Goal: Transaction & Acquisition: Purchase product/service

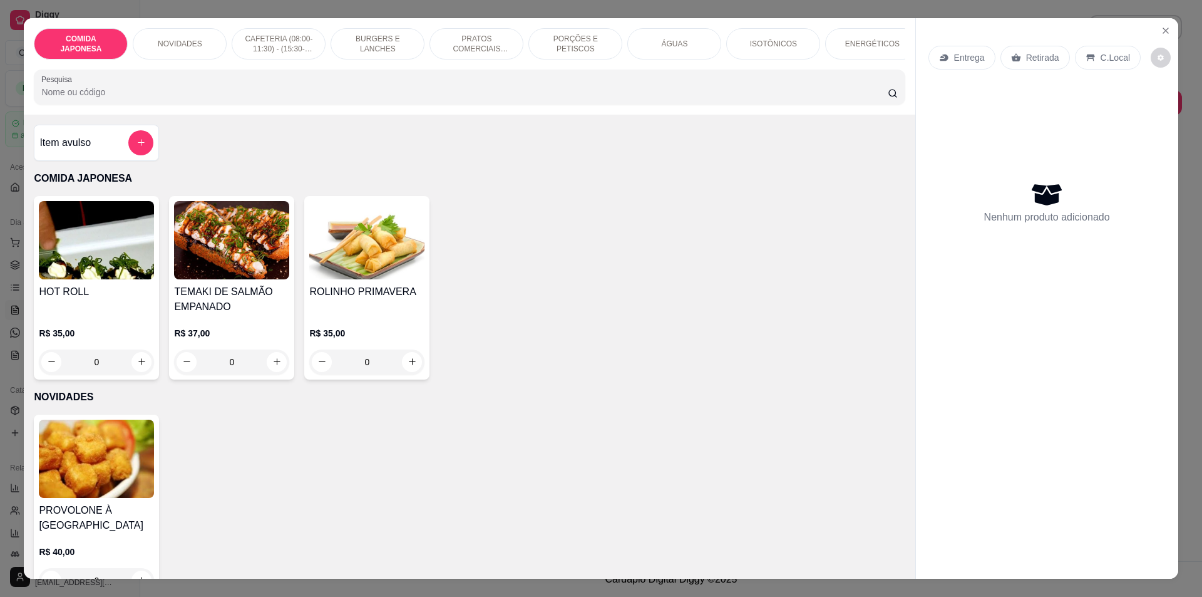
click at [178, 98] on input "Pesquisa" at bounding box center [464, 92] width 846 height 13
click at [659, 51] on div "ÁGUAS" at bounding box center [675, 43] width 94 height 31
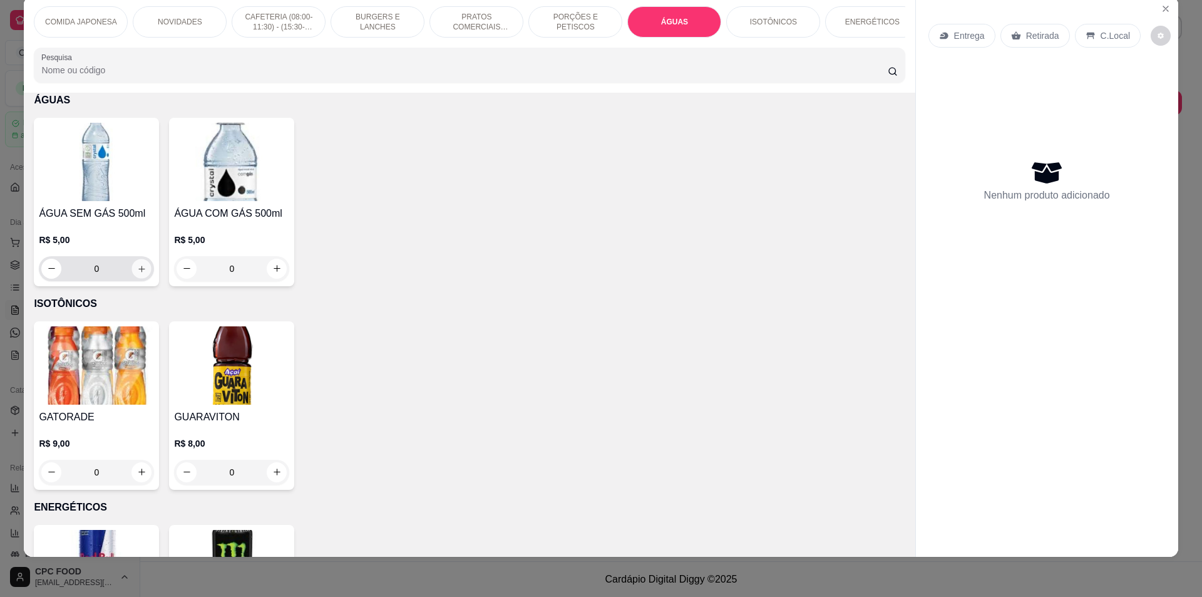
click at [136, 278] on button "increase-product-quantity" at bounding box center [141, 268] width 19 height 19
type input "1"
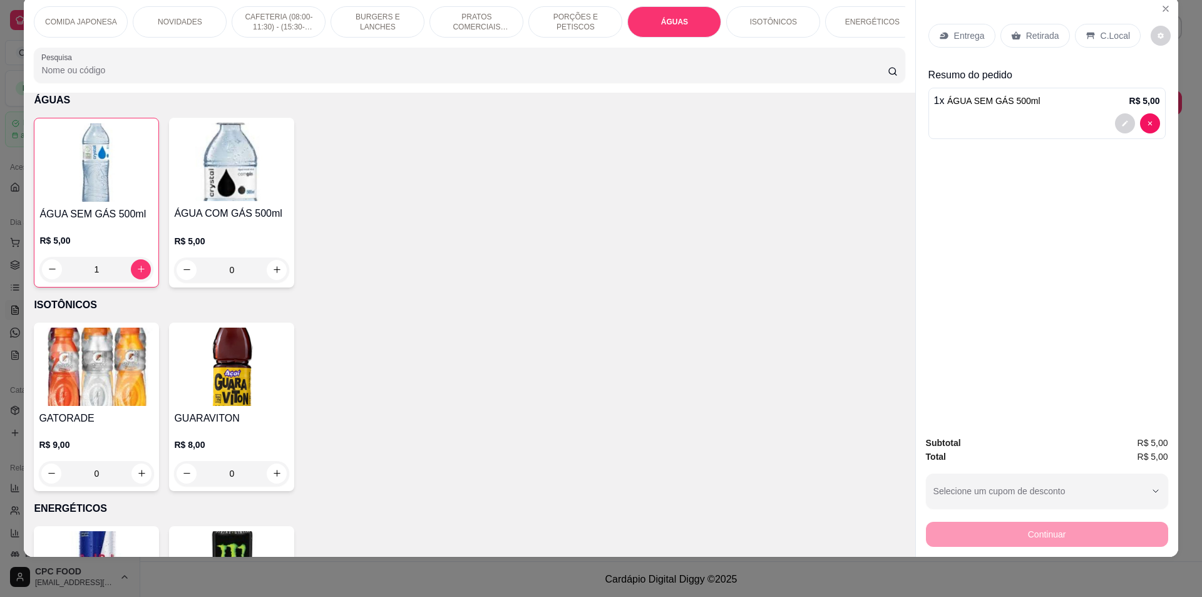
click at [1101, 33] on p "C.Local" at bounding box center [1115, 35] width 29 height 13
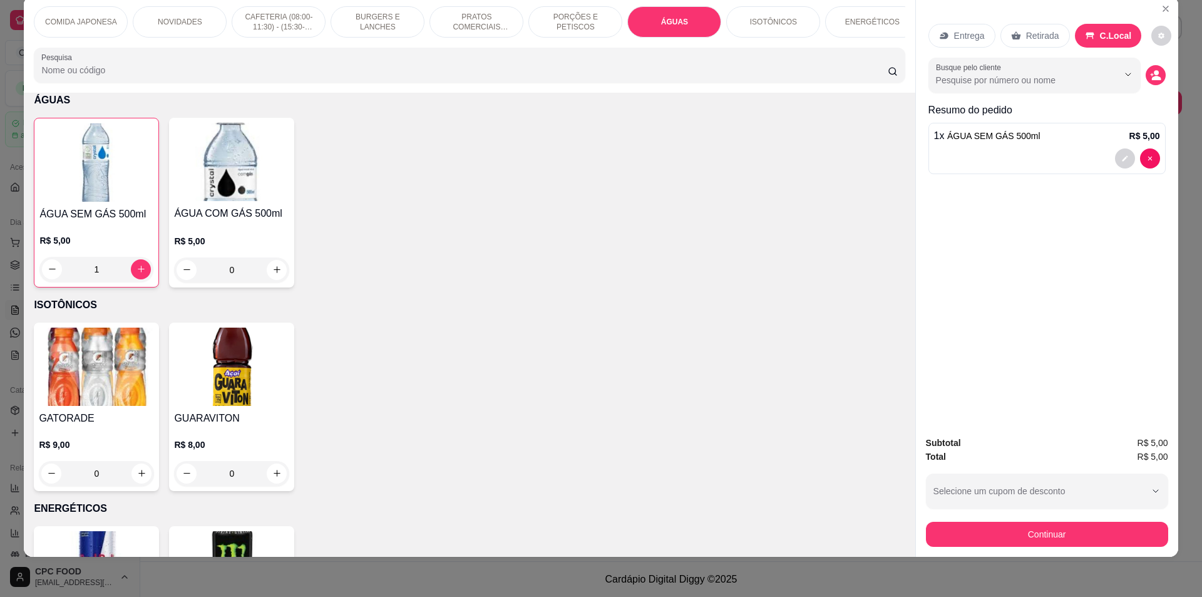
click at [951, 519] on div "Continuar" at bounding box center [1047, 533] width 242 height 28
click at [965, 539] on button "Continuar" at bounding box center [1046, 534] width 235 height 24
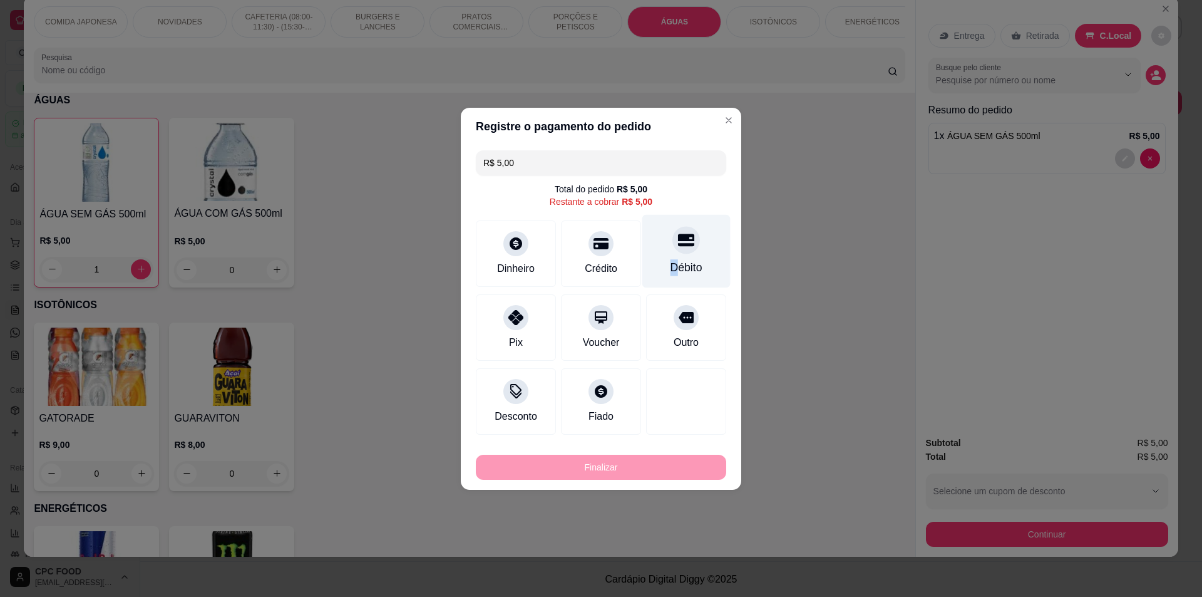
click at [673, 256] on div "Débito" at bounding box center [687, 250] width 88 height 73
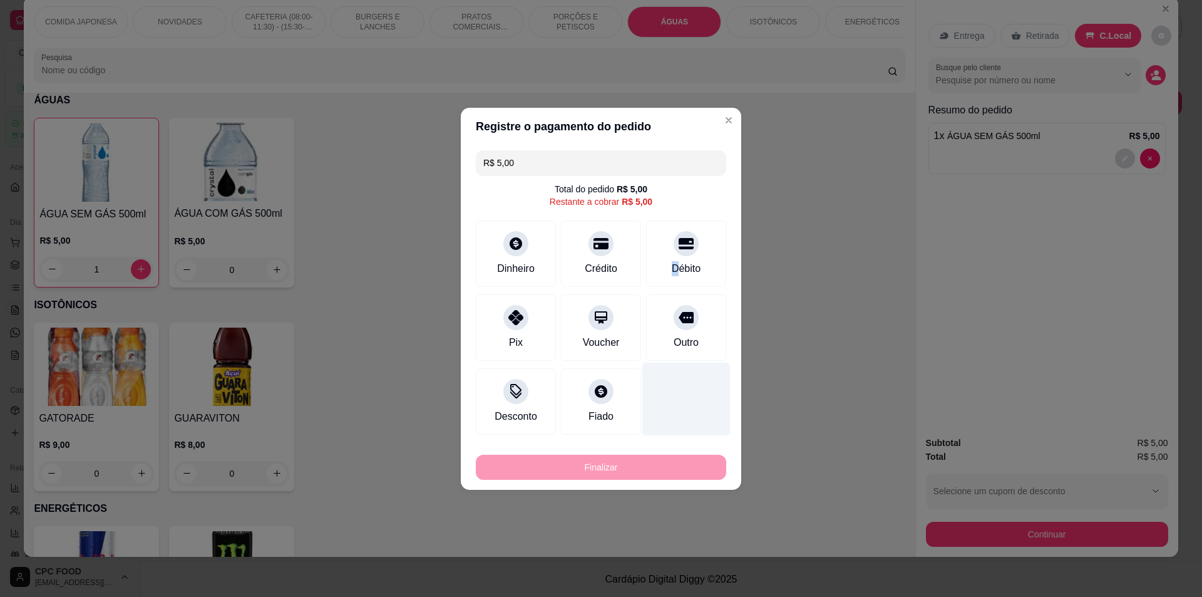
type input "R$ 0,00"
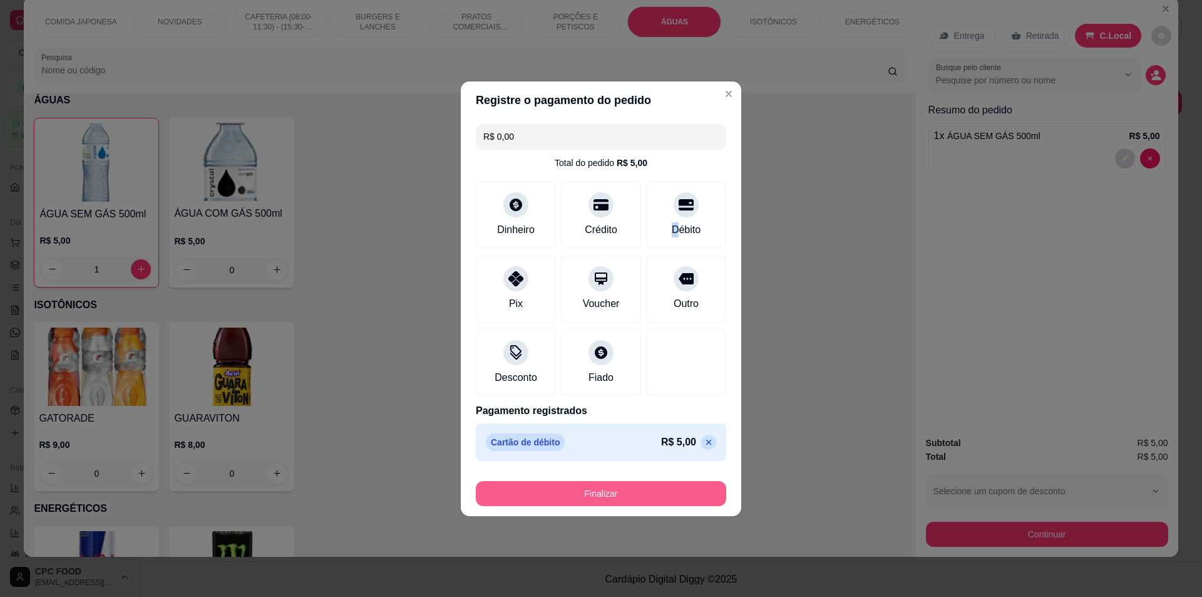
click at [556, 488] on button "Finalizar" at bounding box center [601, 493] width 251 height 25
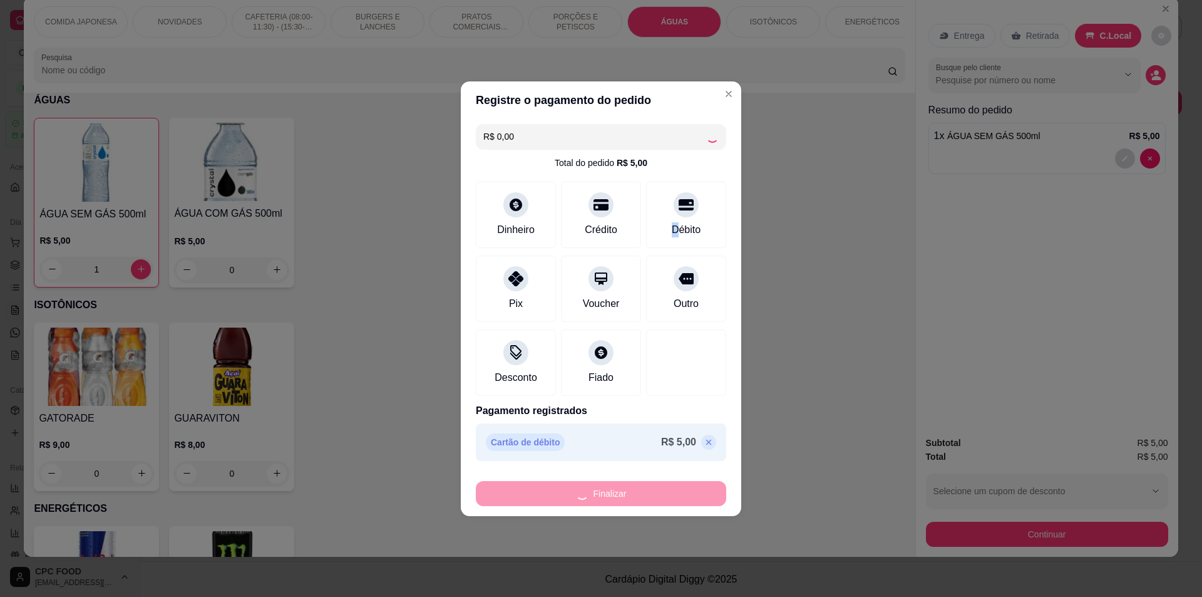
type input "0"
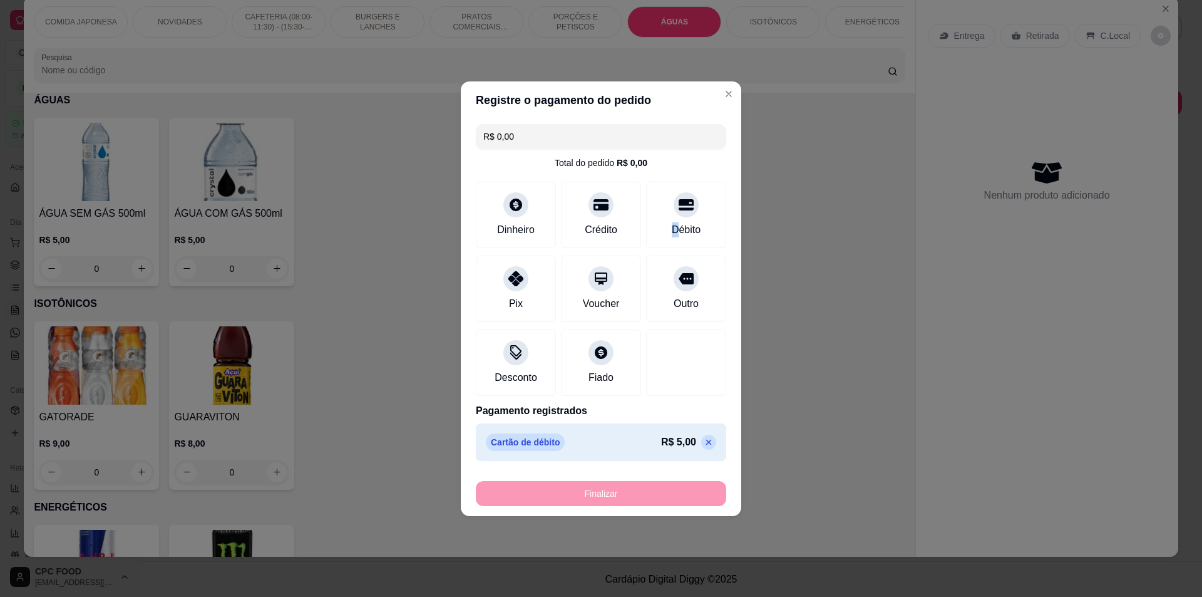
type input "-R$ 5,00"
